Goal: Transaction & Acquisition: Obtain resource

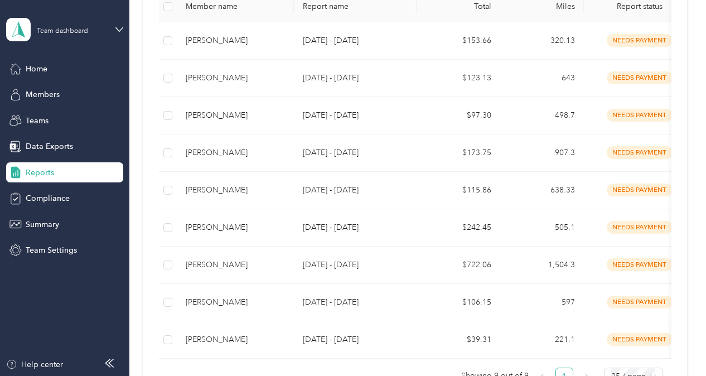
scroll to position [268, 0]
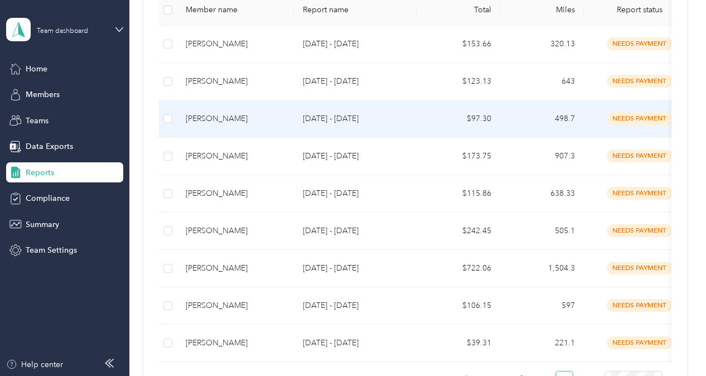
click at [590, 107] on td "needs payment" at bounding box center [639, 118] width 111 height 37
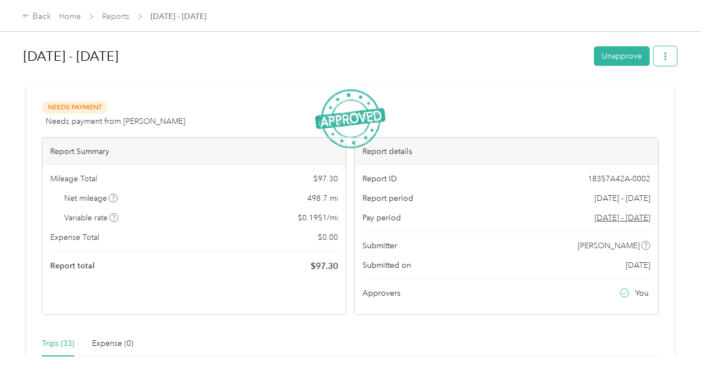
click at [663, 60] on icon "button" at bounding box center [665, 56] width 8 height 8
click at [632, 103] on li "Download" at bounding box center [633, 97] width 82 height 20
click at [613, 94] on span "Download" at bounding box center [630, 97] width 37 height 12
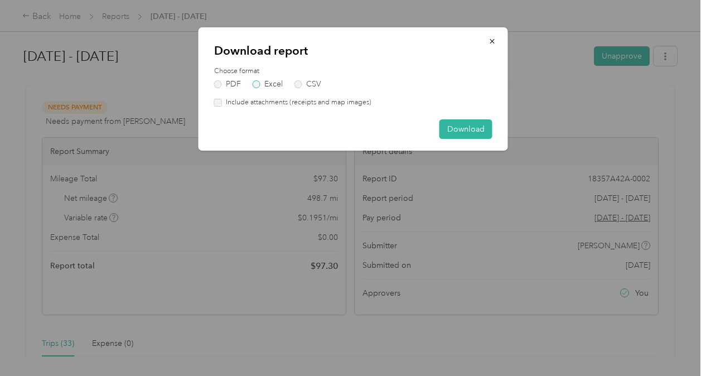
click at [275, 81] on label "Excel" at bounding box center [267, 84] width 30 height 8
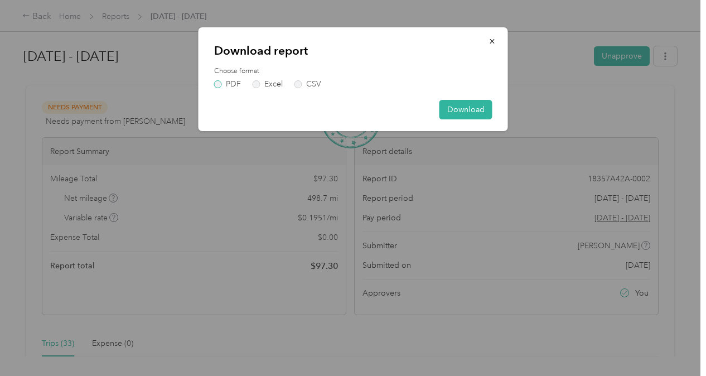
click at [234, 80] on label "PDF" at bounding box center [227, 84] width 27 height 8
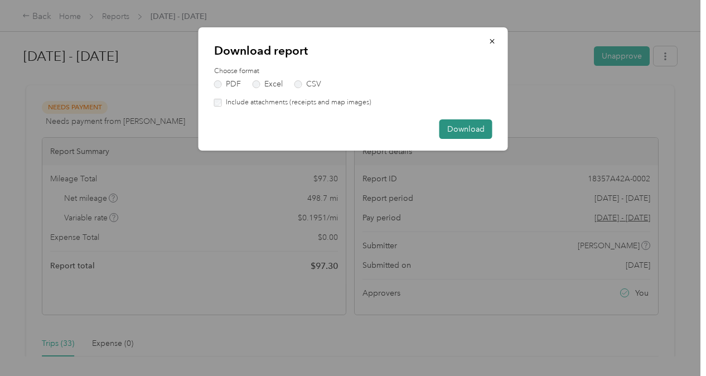
click at [458, 129] on button "Download" at bounding box center [465, 129] width 53 height 20
